Goal: Task Accomplishment & Management: Manage account settings

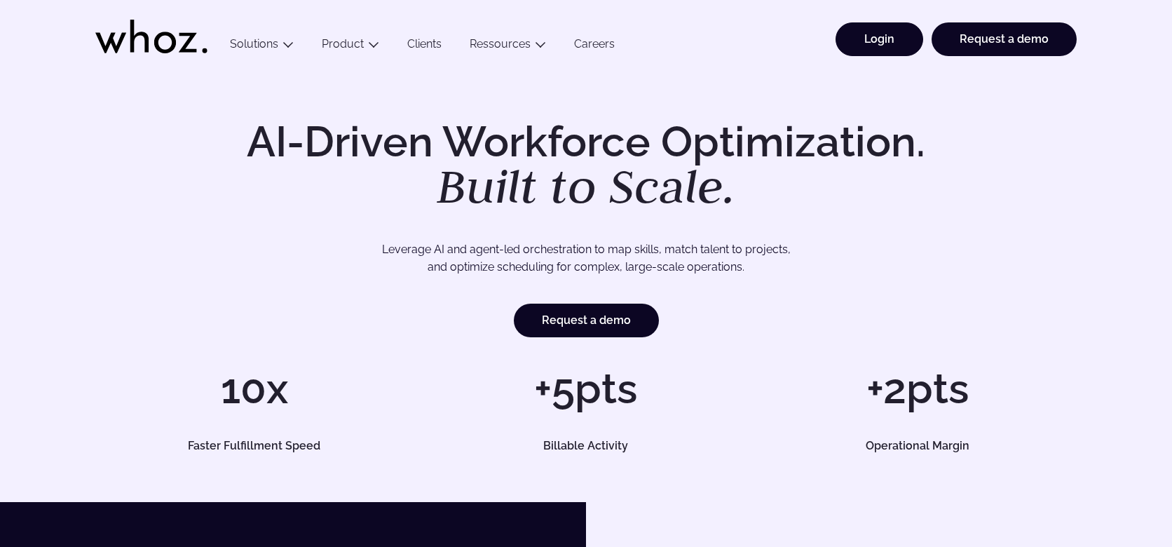
click at [851, 37] on link "Login" at bounding box center [880, 39] width 88 height 34
